Goal: Transaction & Acquisition: Purchase product/service

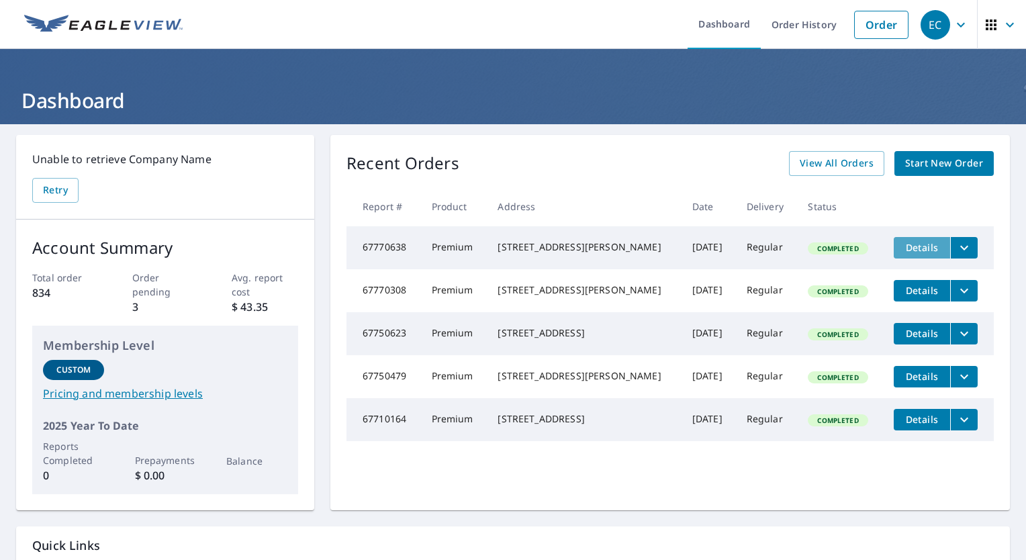
click at [902, 248] on span "Details" at bounding box center [922, 247] width 40 height 13
click at [956, 240] on icon "filesDropdownBtn-67770638" at bounding box center [964, 248] width 16 height 16
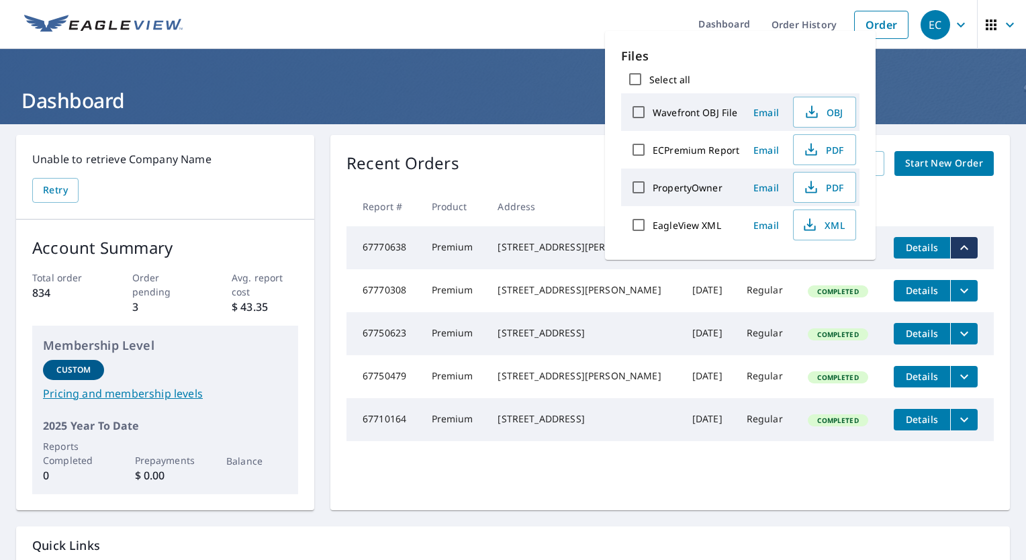
click at [645, 152] on input "ECPremium Report" at bounding box center [638, 150] width 28 height 28
checkbox input "true"
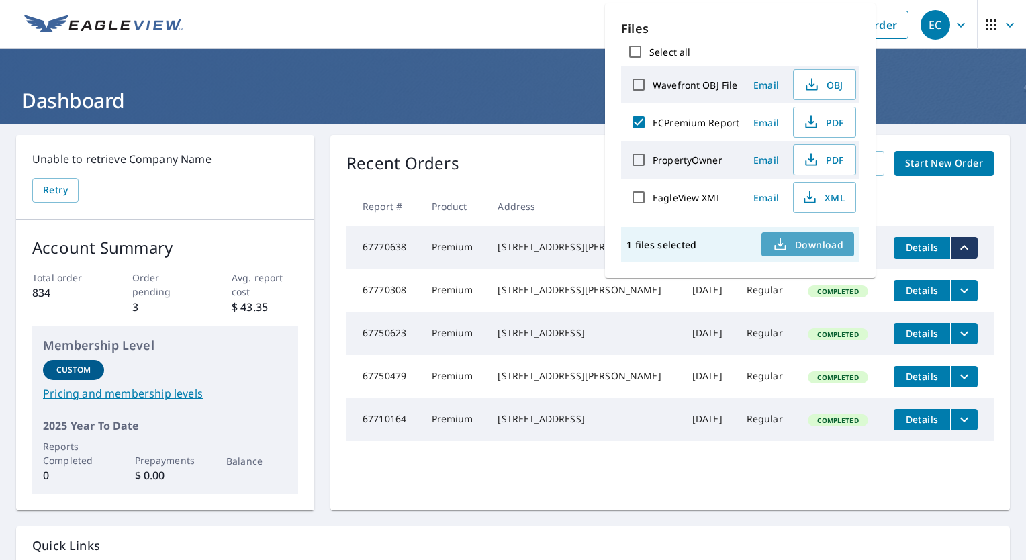
click at [806, 248] on span "Download" at bounding box center [807, 244] width 71 height 16
drag, startPoint x: 500, startPoint y: 85, endPoint x: 561, endPoint y: 78, distance: 62.2
click at [500, 85] on header "Dashboard" at bounding box center [513, 86] width 1026 height 75
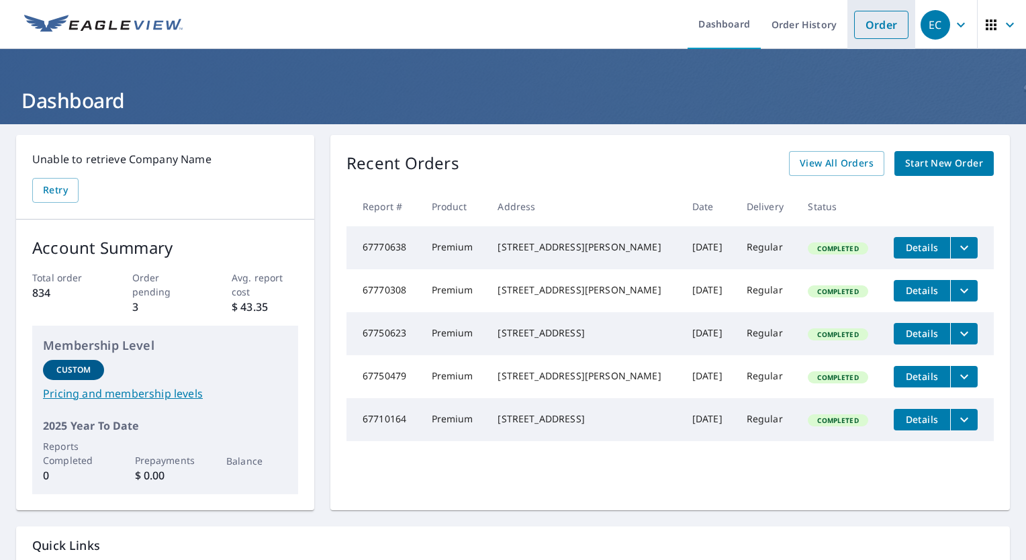
click at [882, 22] on link "Order" at bounding box center [881, 25] width 54 height 28
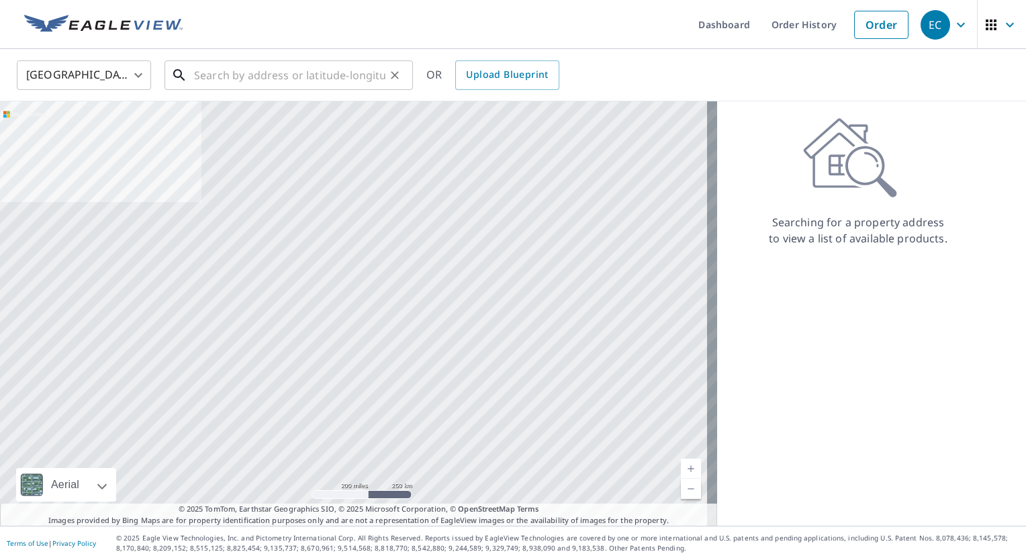
click at [306, 85] on input "text" at bounding box center [289, 75] width 191 height 38
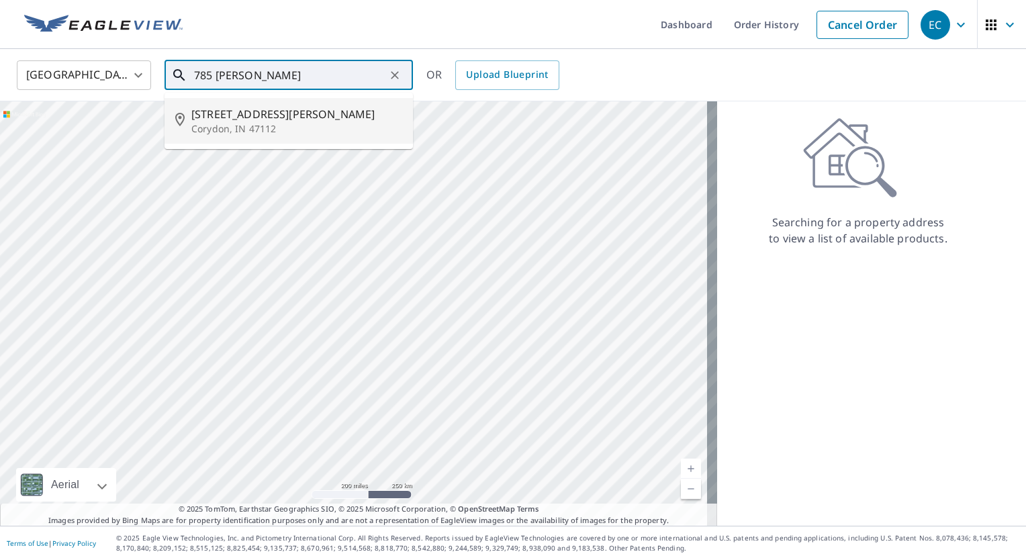
click at [256, 130] on p "Corydon, IN 47112" at bounding box center [296, 128] width 211 height 13
type input "[STREET_ADDRESS][PERSON_NAME]"
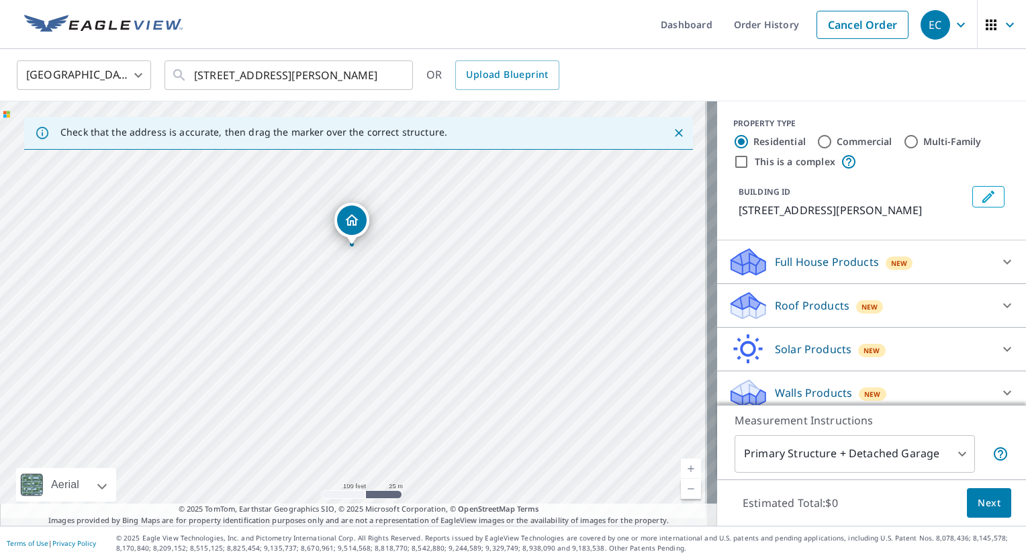
drag, startPoint x: 406, startPoint y: 359, endPoint x: 346, endPoint y: 282, distance: 96.7
click at [385, 286] on div "[STREET_ADDRESS][PERSON_NAME]" at bounding box center [358, 313] width 717 height 424
click at [752, 306] on icon at bounding box center [748, 310] width 34 height 16
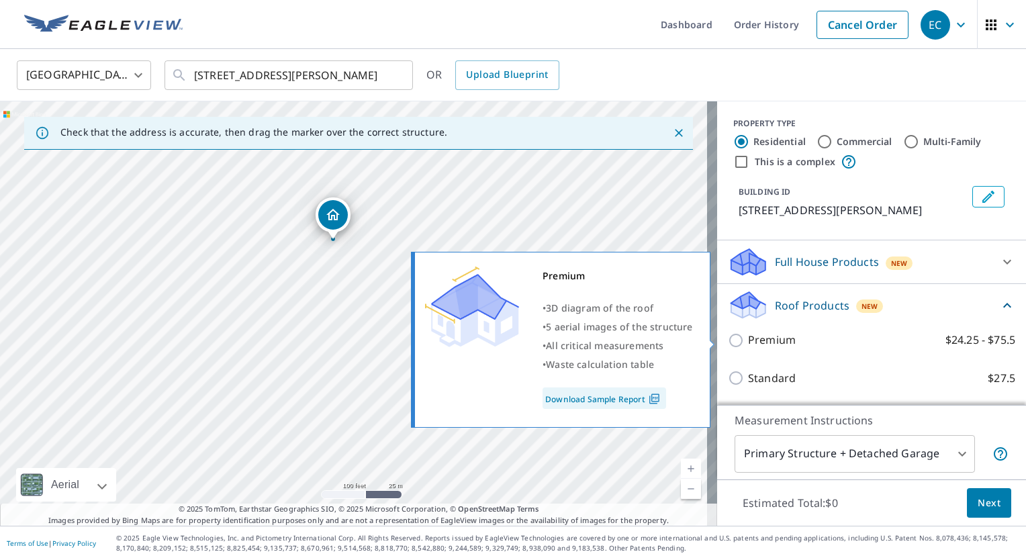
click at [728, 342] on input "Premium $24.25 - $75.5" at bounding box center [738, 340] width 20 height 16
checkbox input "true"
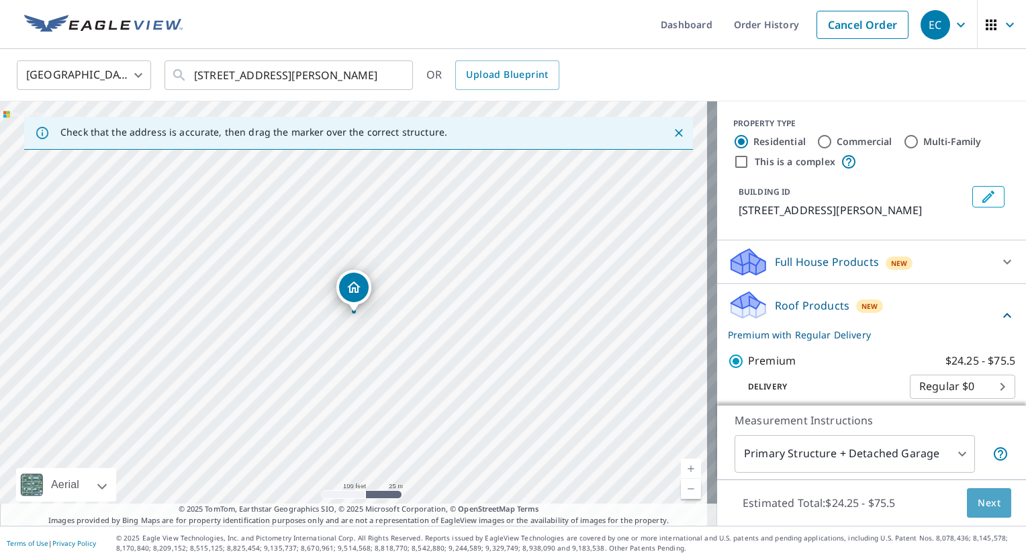
click at [978, 498] on span "Next" at bounding box center [989, 503] width 23 height 17
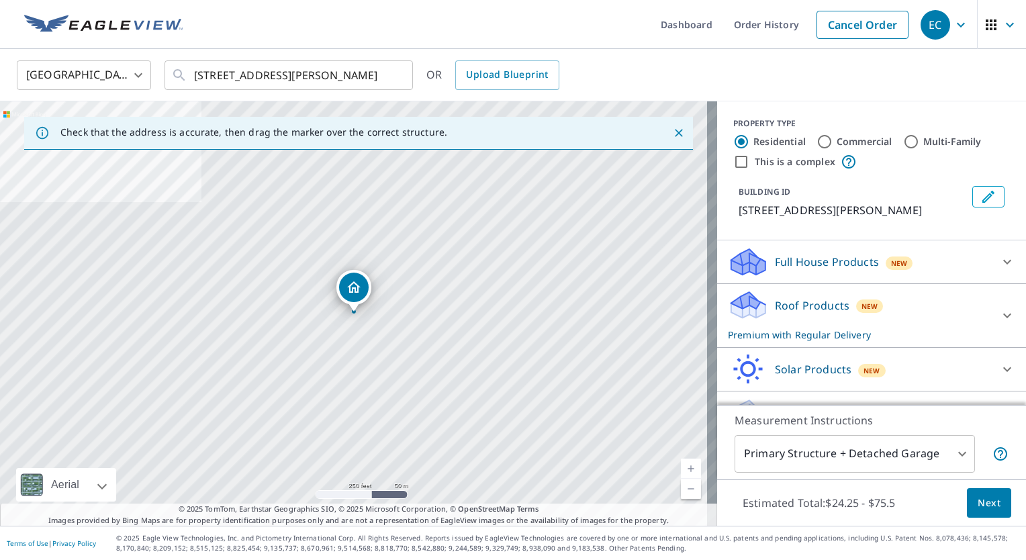
click at [756, 308] on icon at bounding box center [760, 309] width 9 height 15
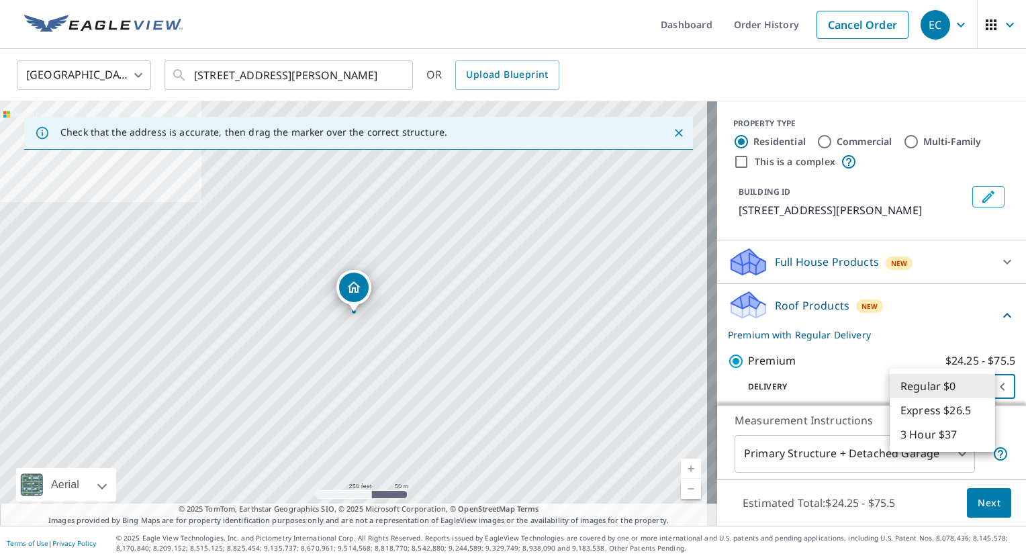
click at [980, 380] on body "EC EC Dashboard Order History Cancel Order EC [GEOGRAPHIC_DATA] [GEOGRAPHIC_DAT…" at bounding box center [513, 280] width 1026 height 560
click at [978, 505] on div at bounding box center [513, 280] width 1026 height 560
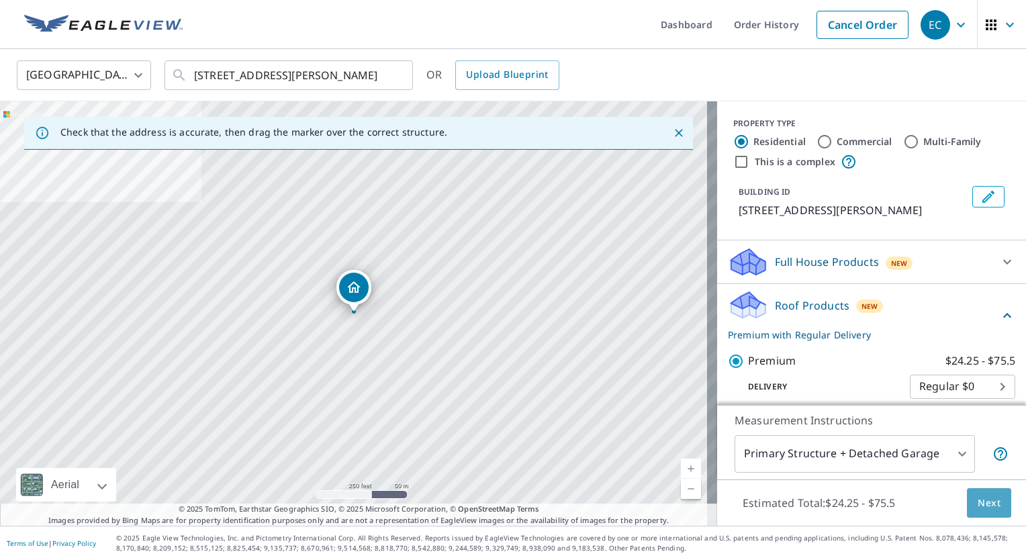
click at [978, 499] on span "Next" at bounding box center [989, 503] width 23 height 17
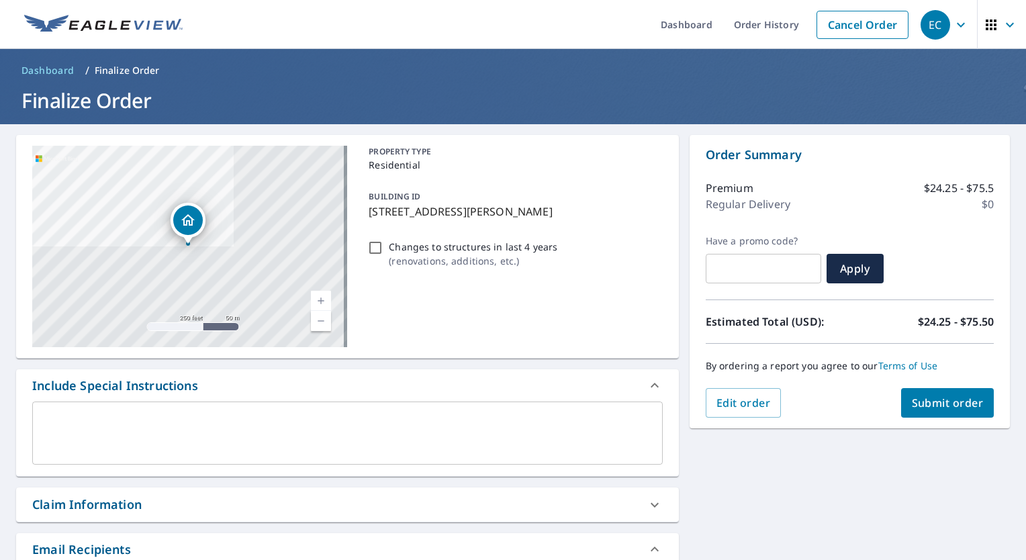
click at [929, 404] on span "Submit order" at bounding box center [948, 402] width 72 height 15
checkbox input "true"
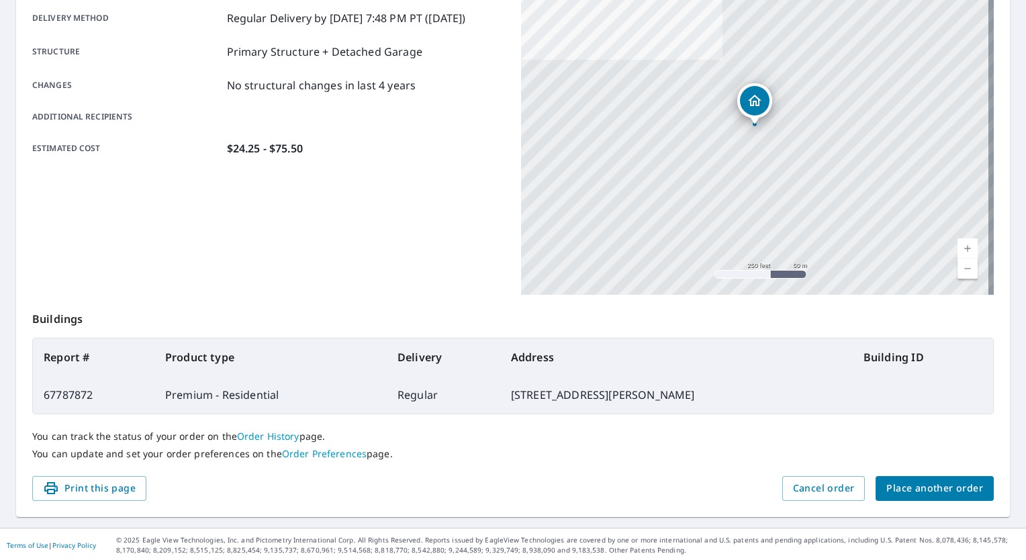
scroll to position [229, 0]
click at [910, 485] on span "Place another order" at bounding box center [934, 487] width 97 height 17
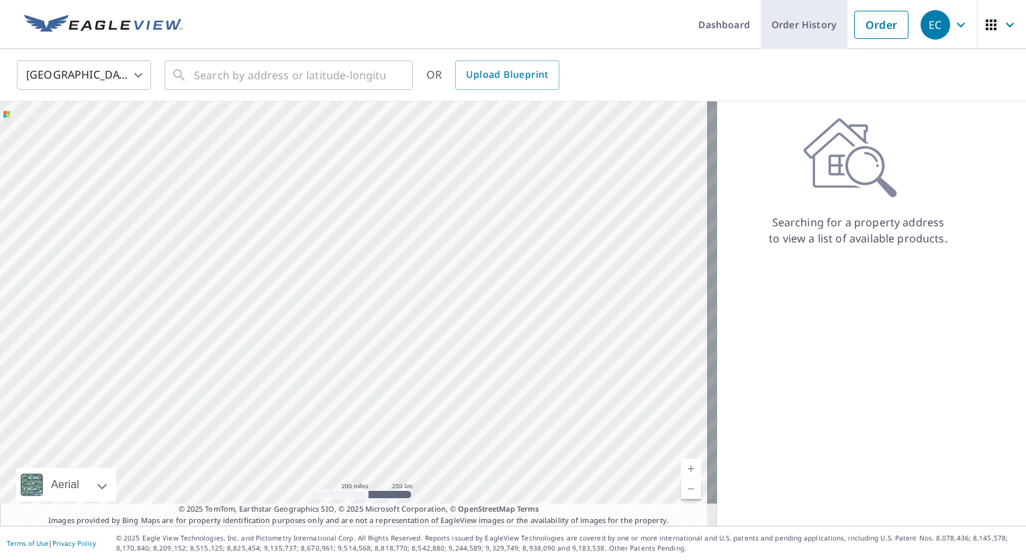
click at [788, 26] on link "Order History" at bounding box center [804, 24] width 87 height 49
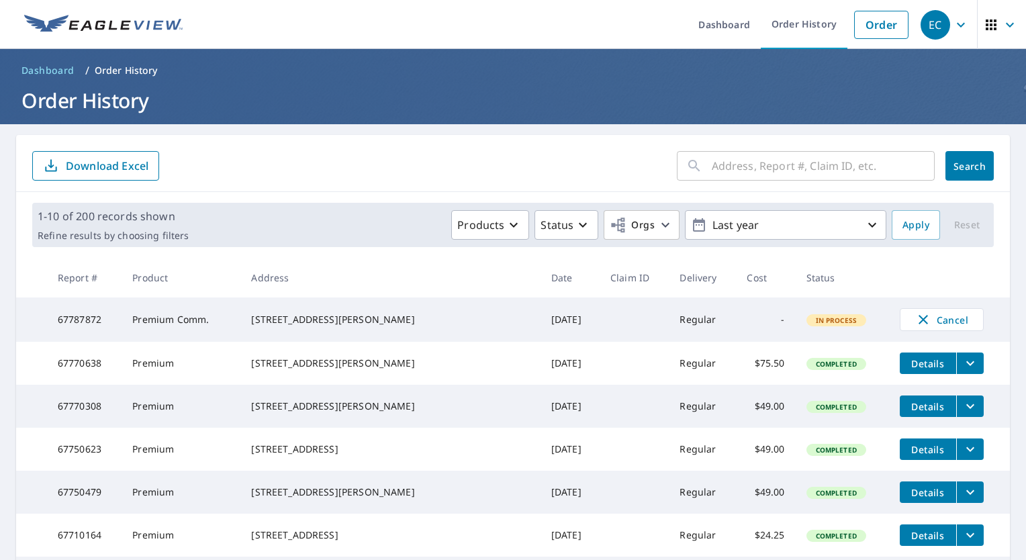
click at [344, 413] on div "[STREET_ADDRESS][PERSON_NAME]" at bounding box center [390, 405] width 278 height 13
click at [910, 408] on button "Details" at bounding box center [928, 405] width 56 height 21
click at [962, 414] on icon "filesDropdownBtn-67770308" at bounding box center [970, 406] width 16 height 16
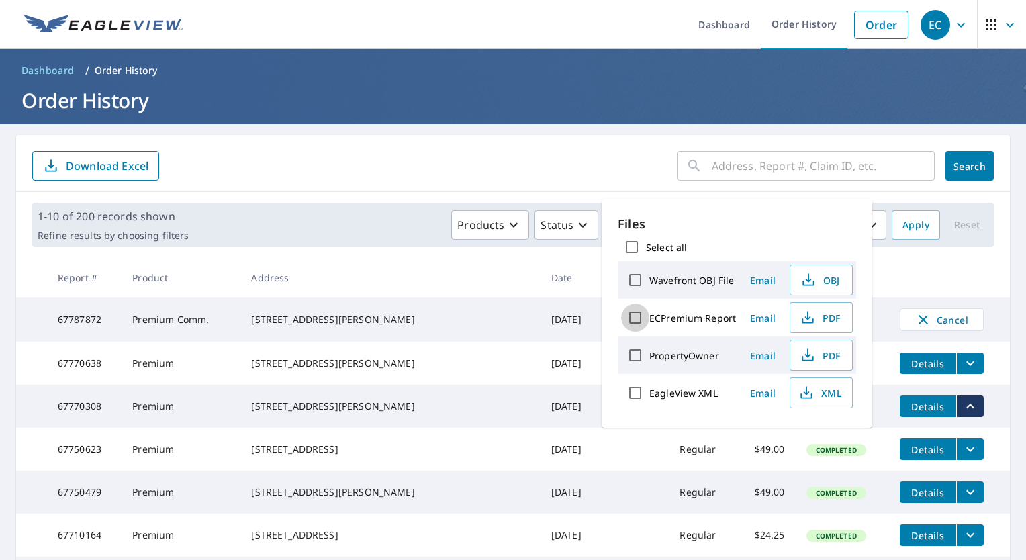
click at [631, 318] on input "ECPremium Report" at bounding box center [635, 317] width 28 height 28
checkbox input "true"
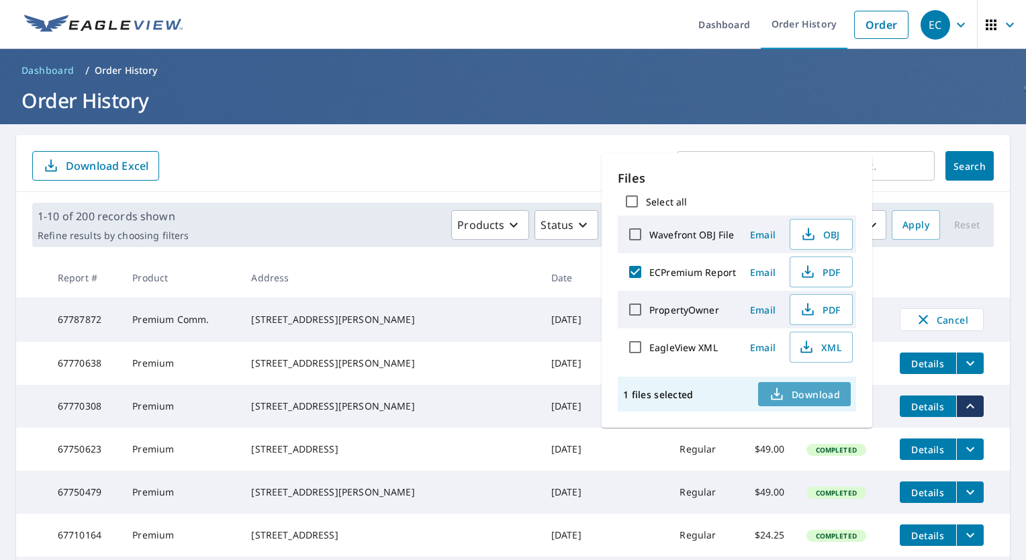
drag, startPoint x: 805, startPoint y: 389, endPoint x: 808, endPoint y: 363, distance: 26.3
click at [805, 389] on span "Download" at bounding box center [804, 394] width 71 height 16
